Goal: Transaction & Acquisition: Purchase product/service

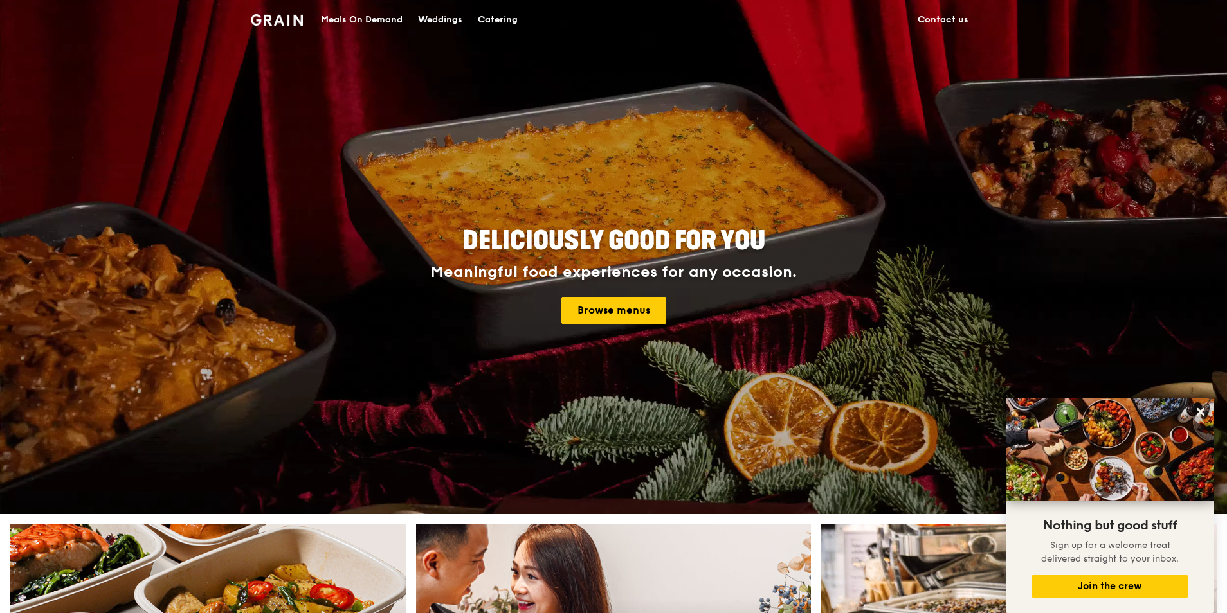
click at [491, 14] on div "Catering" at bounding box center [498, 20] width 40 height 39
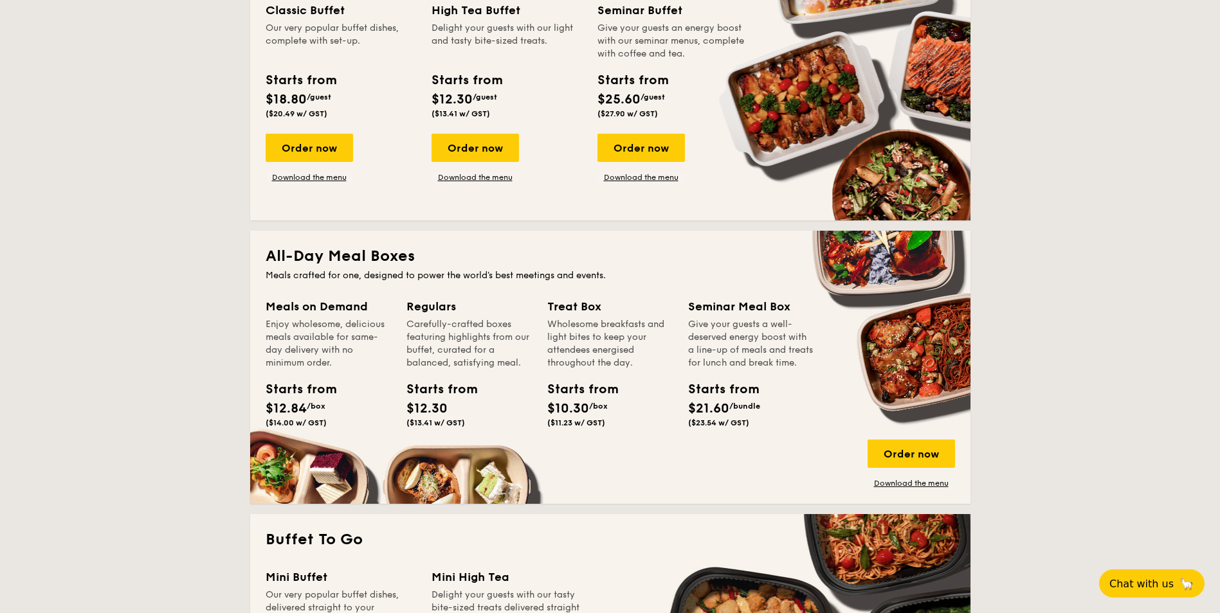
scroll to position [643, 0]
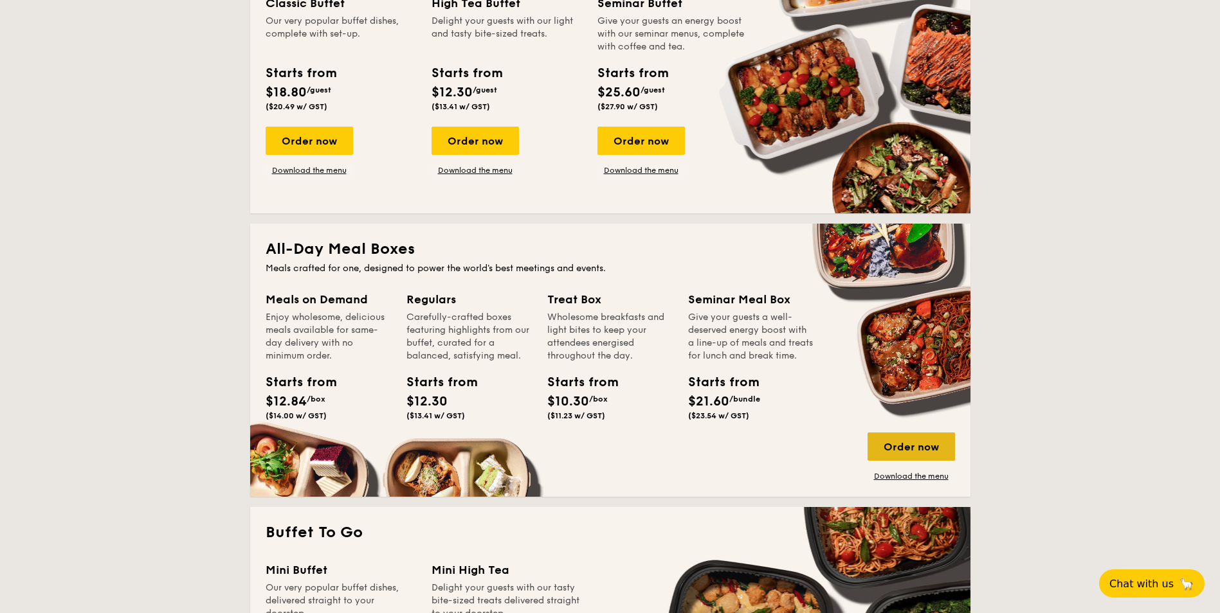
click at [941, 449] on div "Order now" at bounding box center [910, 447] width 87 height 28
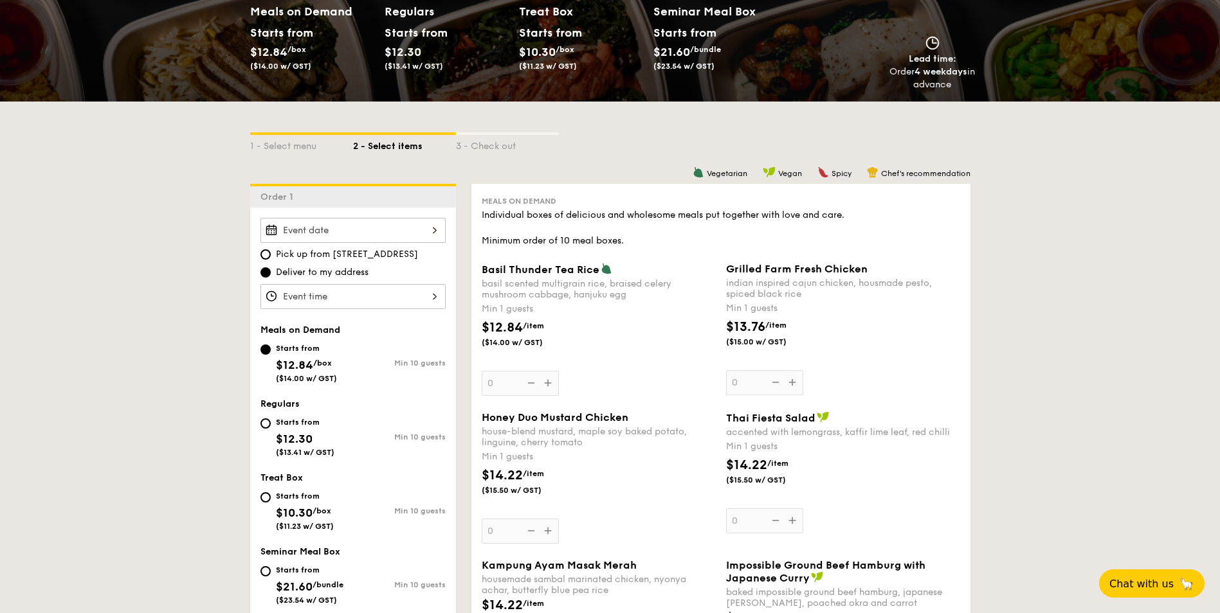
scroll to position [193, 0]
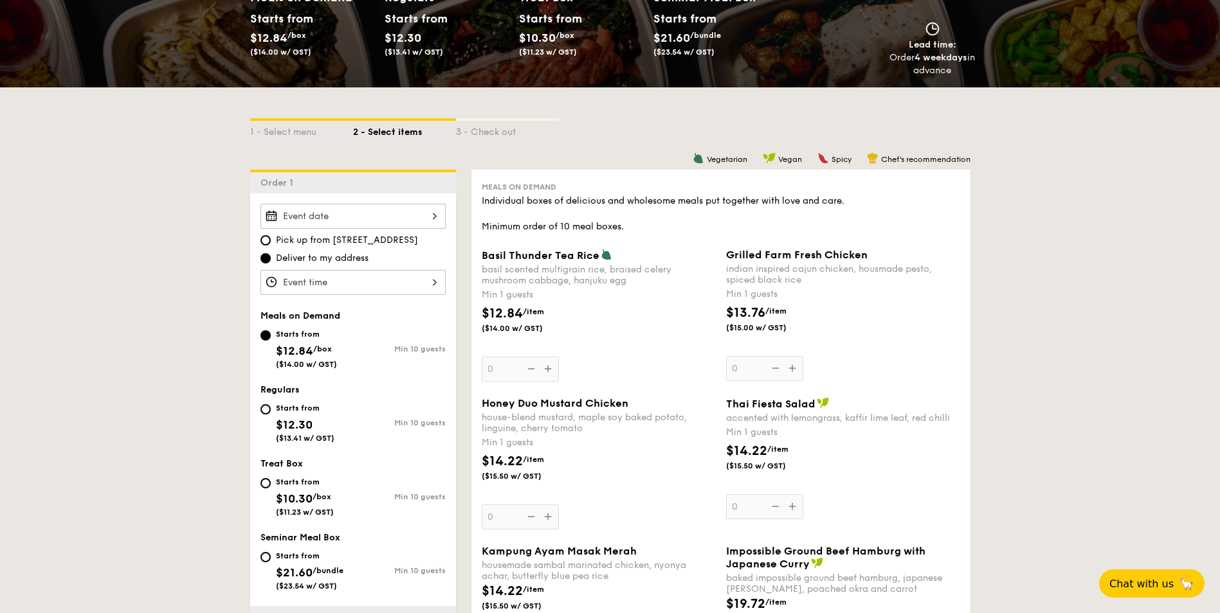
click at [427, 209] on input "Basil Thunder Tea Rice basil scented multigrain rice, braised celery mushroom c…" at bounding box center [352, 216] width 185 height 25
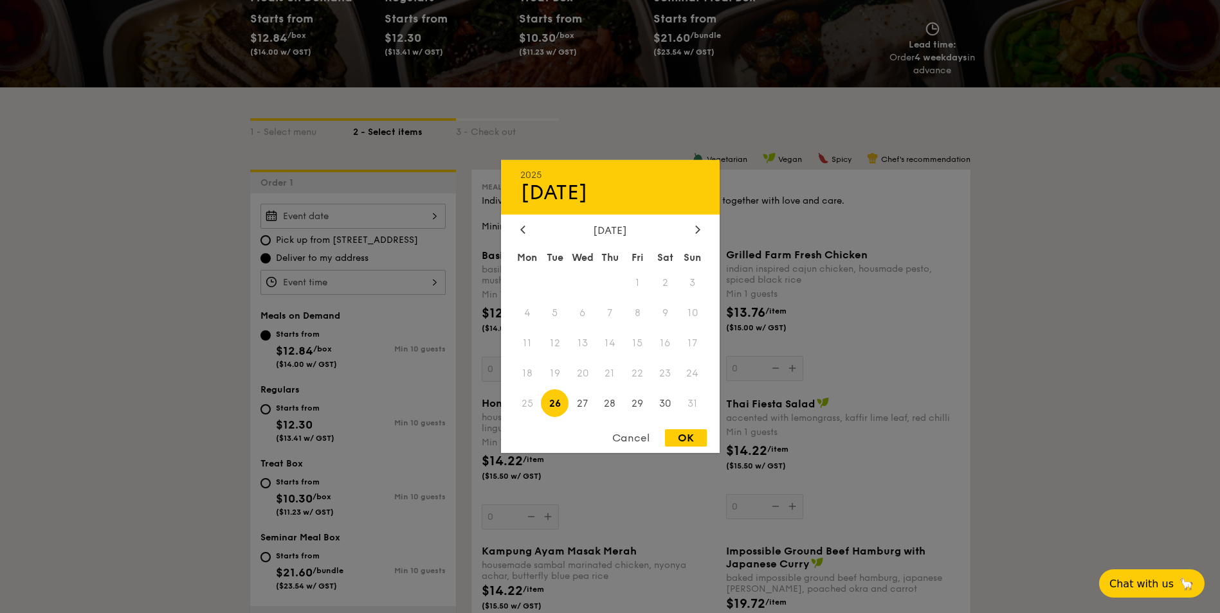
click at [1003, 321] on div at bounding box center [610, 306] width 1220 height 613
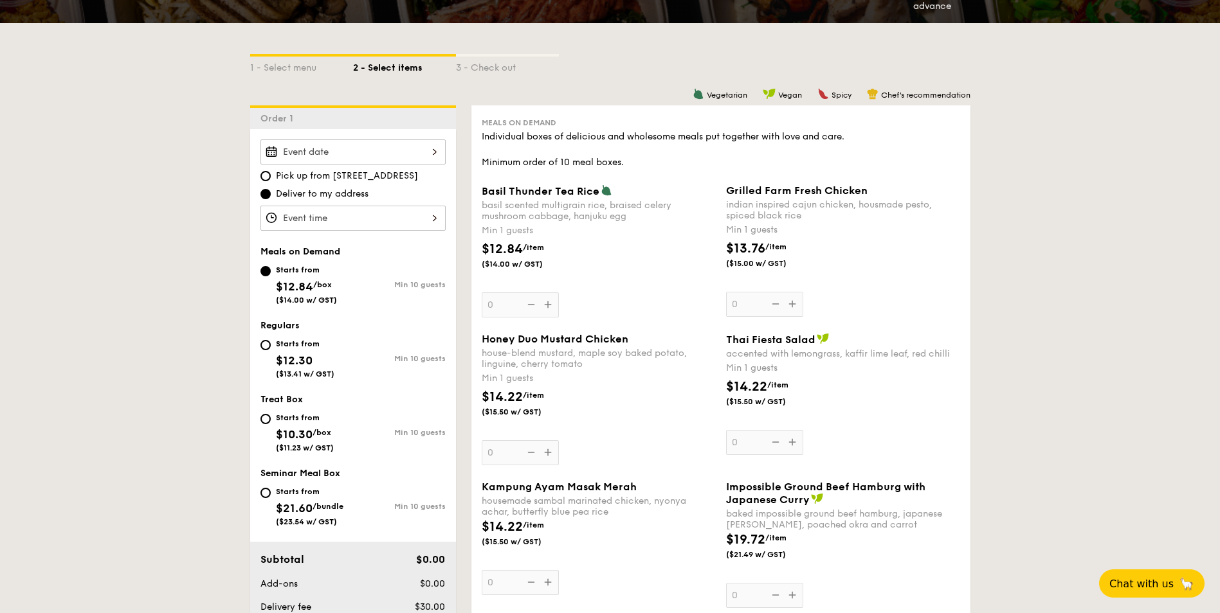
scroll to position [0, 0]
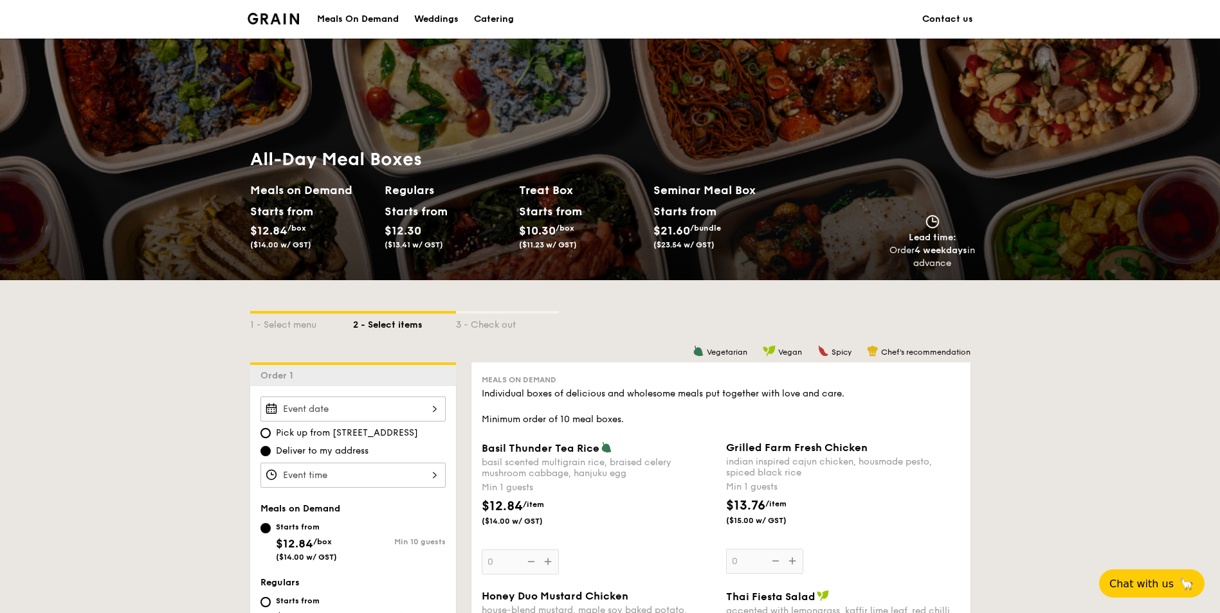
click at [532, 192] on h2 "Treat Box" at bounding box center [581, 190] width 124 height 18
click at [380, 15] on div "Meals On Demand" at bounding box center [358, 19] width 82 height 39
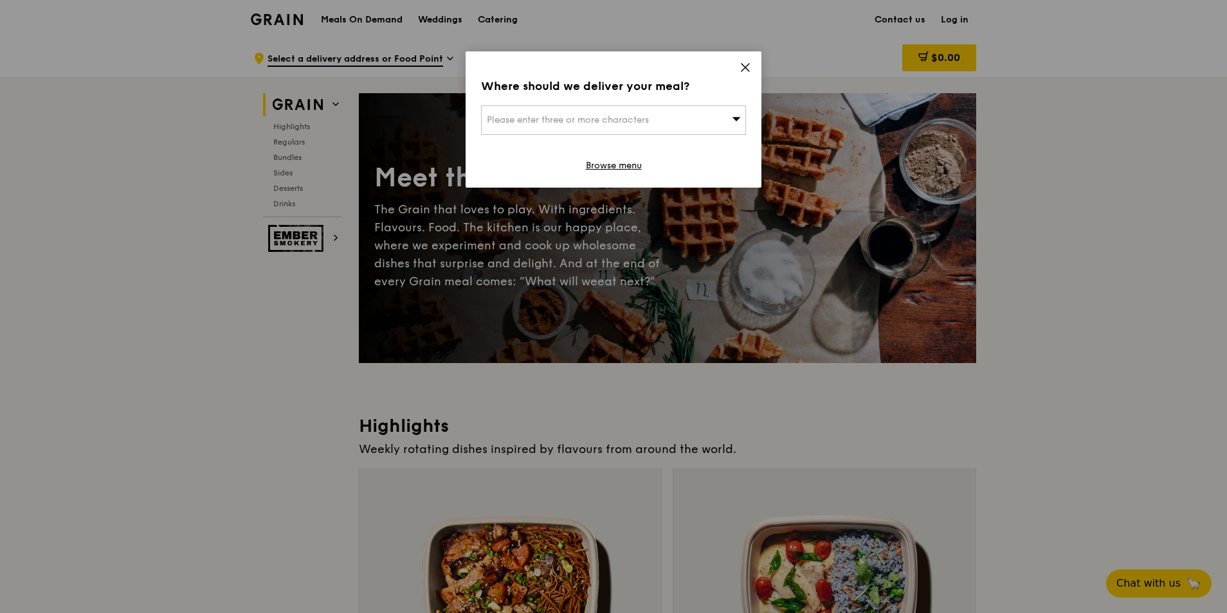
click at [564, 111] on div "Please enter three or more characters" at bounding box center [613, 120] width 265 height 30
click at [591, 123] on input "search" at bounding box center [614, 120] width 264 height 28
type input "90 goodman"
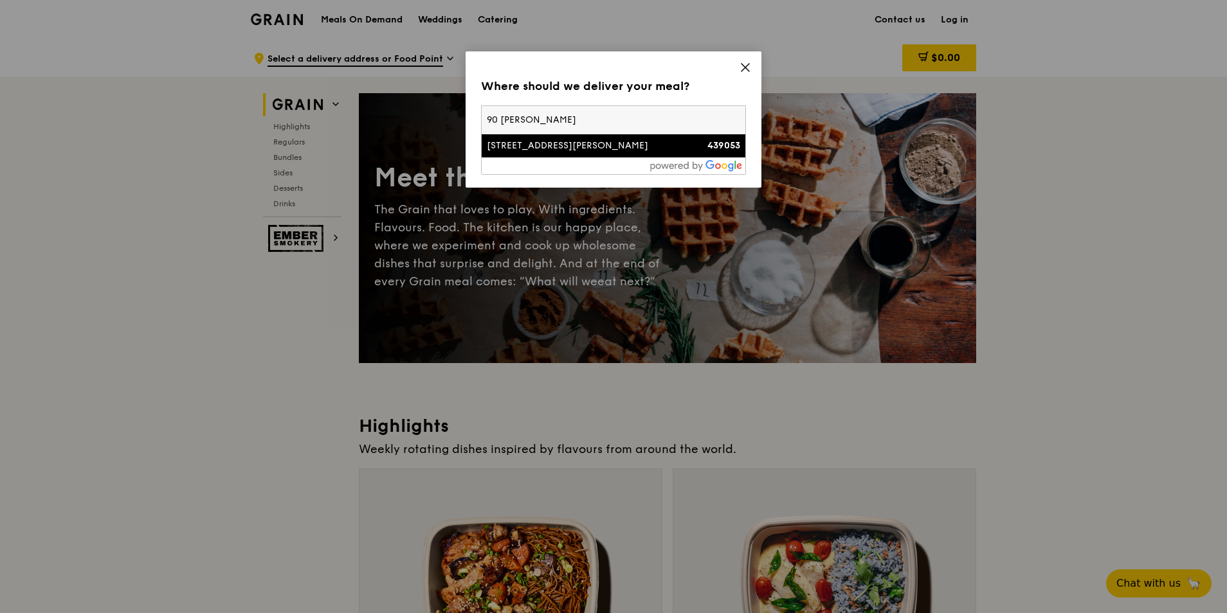
click at [595, 150] on div "90 Goodman Road" at bounding box center [582, 146] width 190 height 13
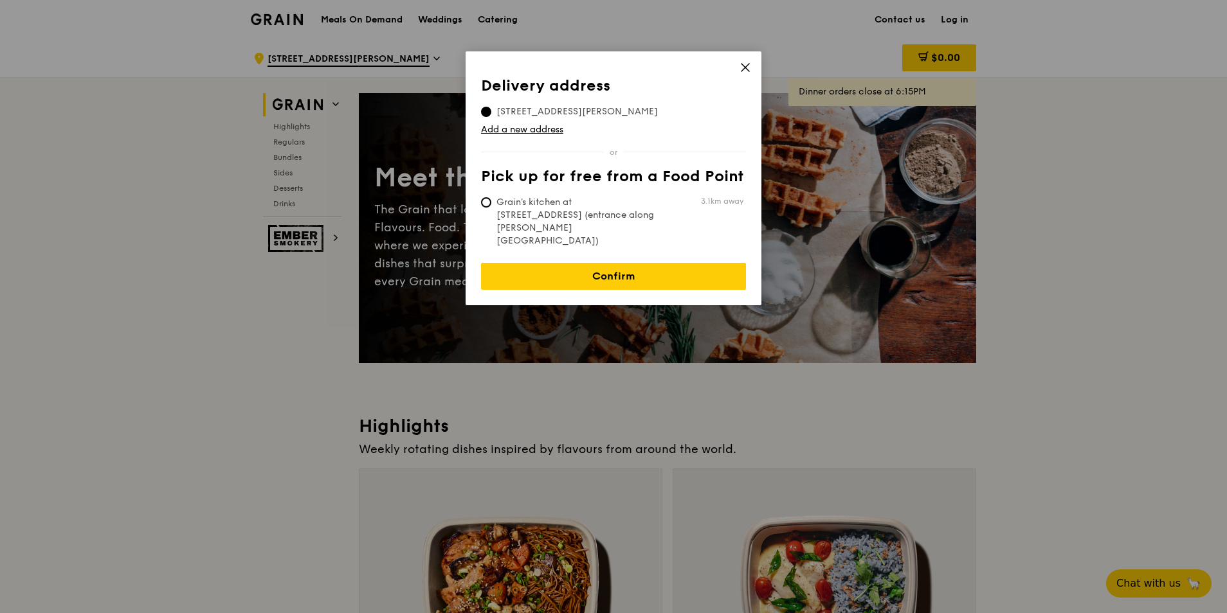
click at [667, 209] on span "Grain's kitchen at 5 Burn Road #05-01 (entrance along Harrison Road)" at bounding box center [577, 221] width 192 height 51
click at [491, 208] on input "Grain's kitchen at 5 Burn Road #05-01 (entrance along Harrison Road) 3.1km away" at bounding box center [486, 202] width 10 height 10
radio input "true"
drag, startPoint x: 647, startPoint y: 223, endPoint x: 635, endPoint y: 216, distance: 14.7
click at [635, 216] on span "Grain's kitchen at 5 Burn Road #05-01 (entrance along Harrison Road)" at bounding box center [577, 221] width 192 height 51
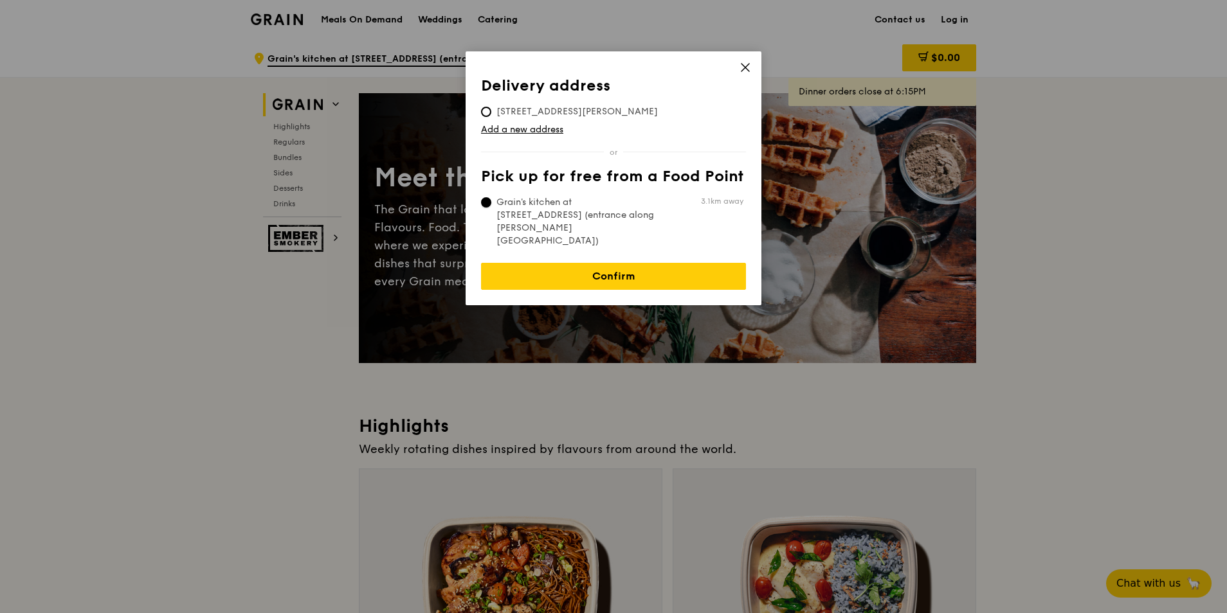
click at [491, 208] on input "Grain's kitchen at 5 Burn Road #05-01 (entrance along Harrison Road) 3.1km away" at bounding box center [486, 202] width 10 height 10
click at [490, 204] on input "Grain's kitchen at 5 Burn Road #05-01 (entrance along Harrison Road) 3.1km away" at bounding box center [486, 202] width 10 height 10
click at [635, 127] on link "Add a new address" at bounding box center [613, 129] width 265 height 13
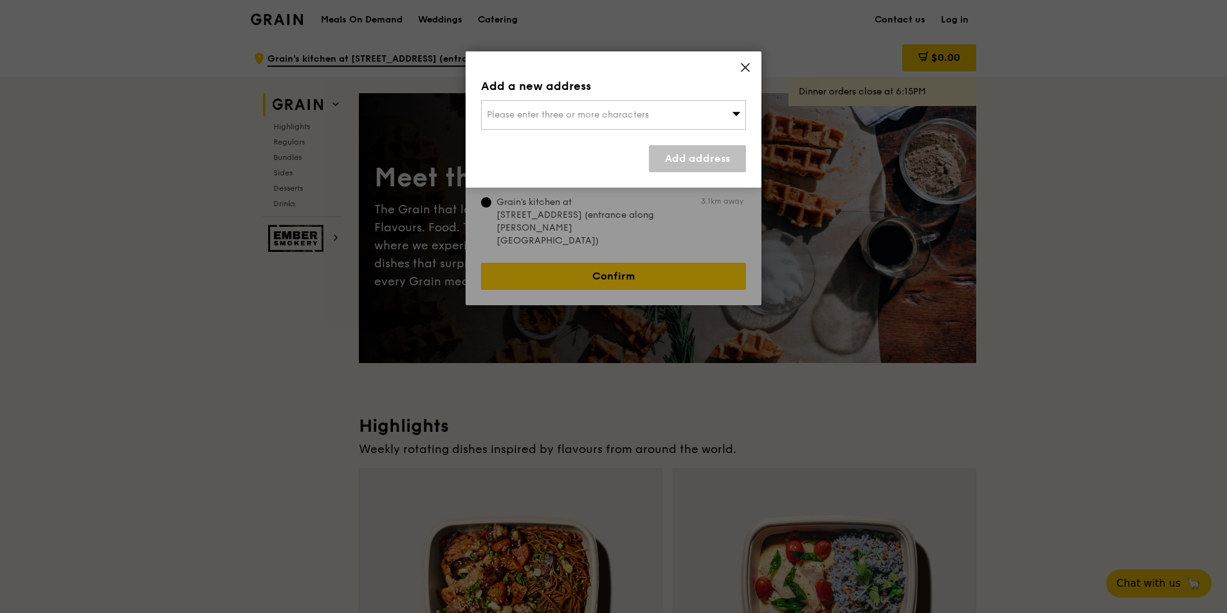
click at [647, 116] on span "Please enter three or more characters" at bounding box center [568, 114] width 162 height 11
click at [751, 66] on div "Add a new address Please enter three or more characters Please enter 3 or more …" at bounding box center [613, 119] width 296 height 136
click at [741, 74] on span at bounding box center [745, 69] width 12 height 14
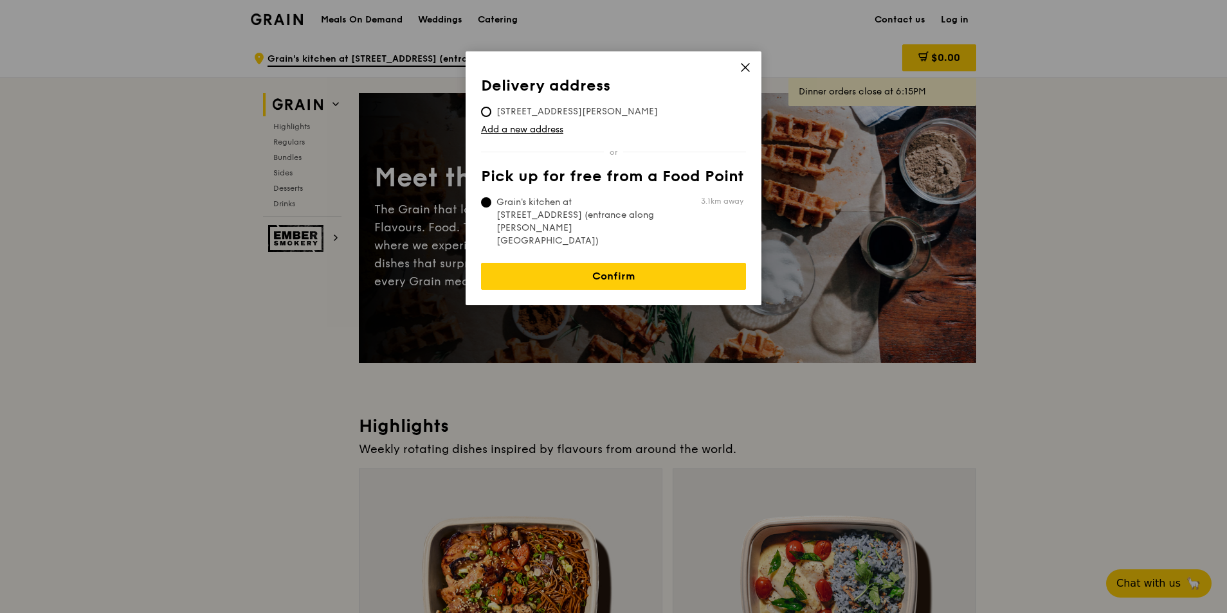
click at [507, 107] on span "90 Goodman Road, 439053" at bounding box center [577, 111] width 192 height 13
click at [491, 107] on input "90 Goodman Road, 439053" at bounding box center [486, 112] width 10 height 10
radio input "true"
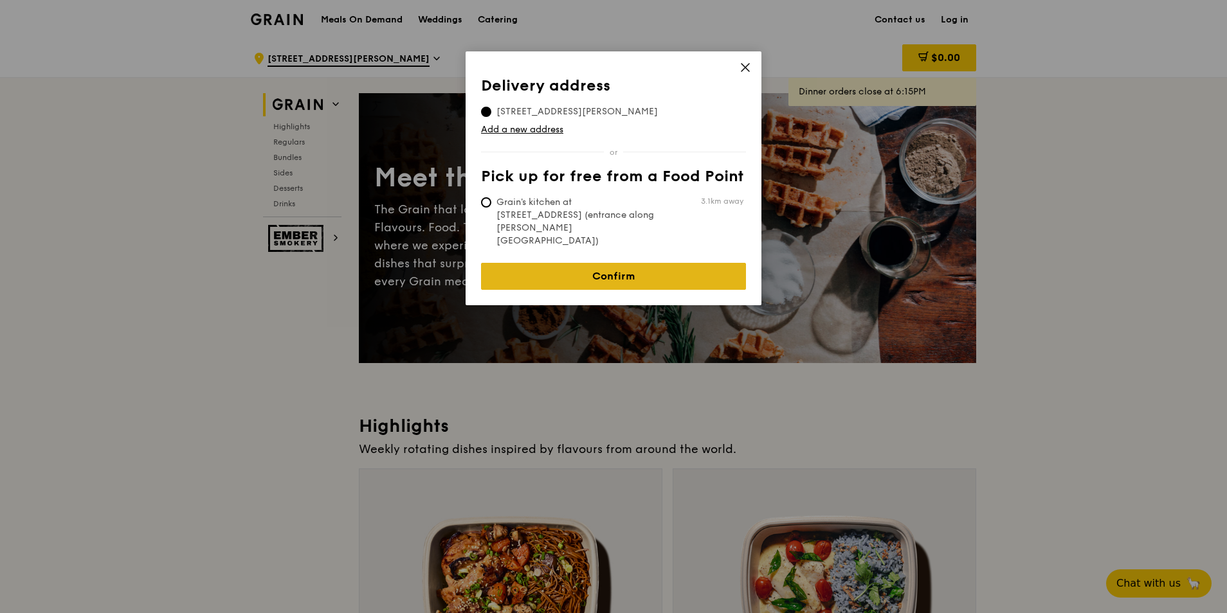
click at [609, 263] on link "Confirm" at bounding box center [613, 276] width 265 height 27
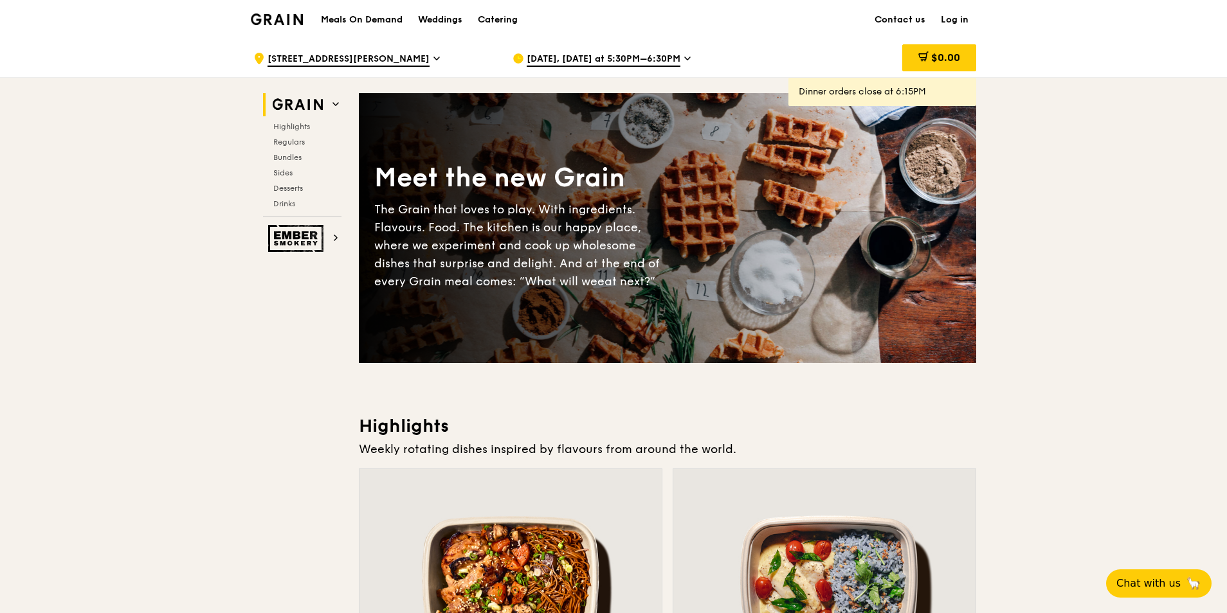
click at [663, 57] on span "Aug 20, Today at 5:30PM–6:30PM" at bounding box center [604, 60] width 154 height 14
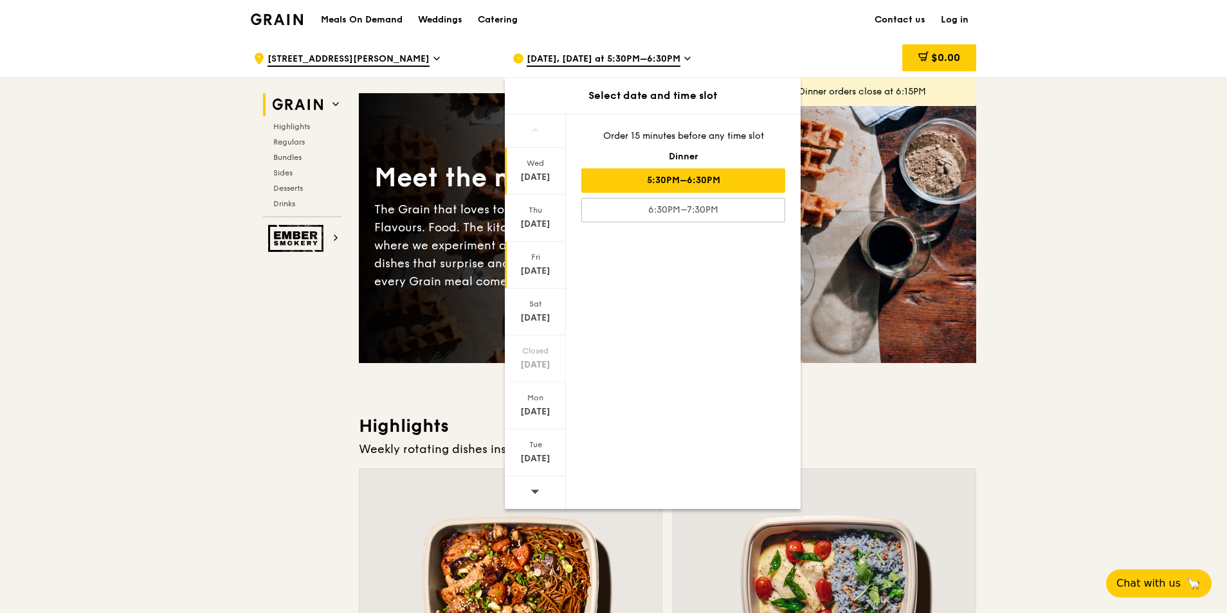
click at [549, 271] on div "Aug 22" at bounding box center [535, 271] width 57 height 13
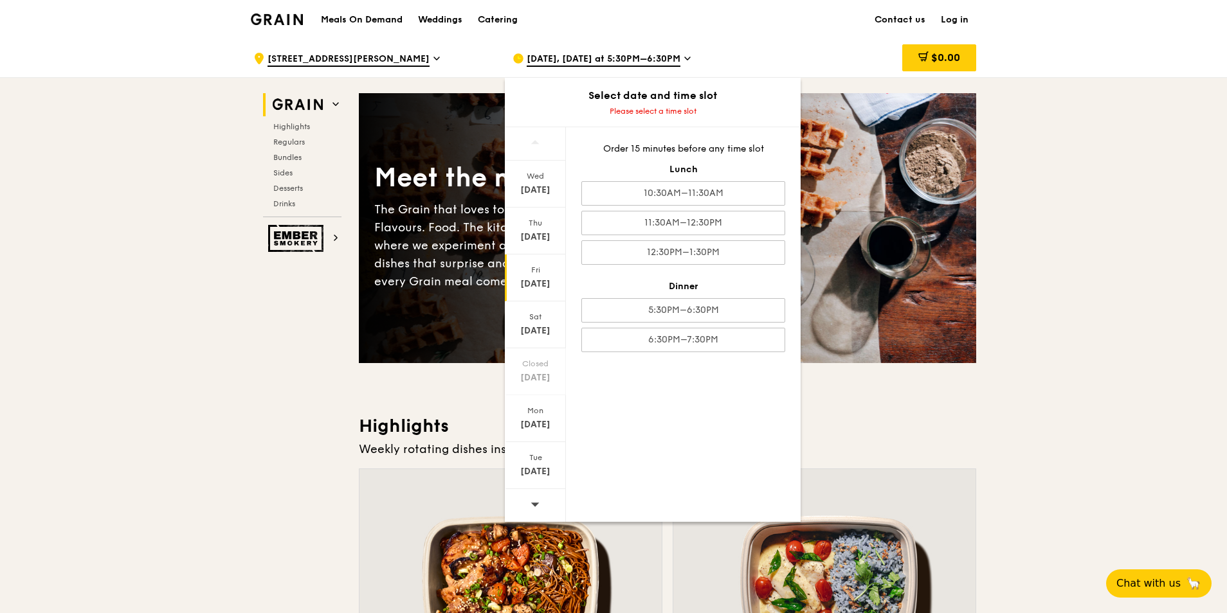
drag, startPoint x: 950, startPoint y: 217, endPoint x: 1047, endPoint y: 209, distance: 97.4
